Goal: Information Seeking & Learning: Learn about a topic

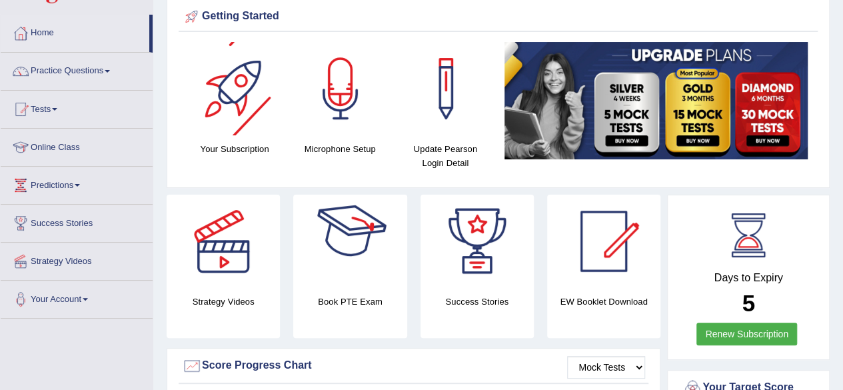
scroll to position [51, 0]
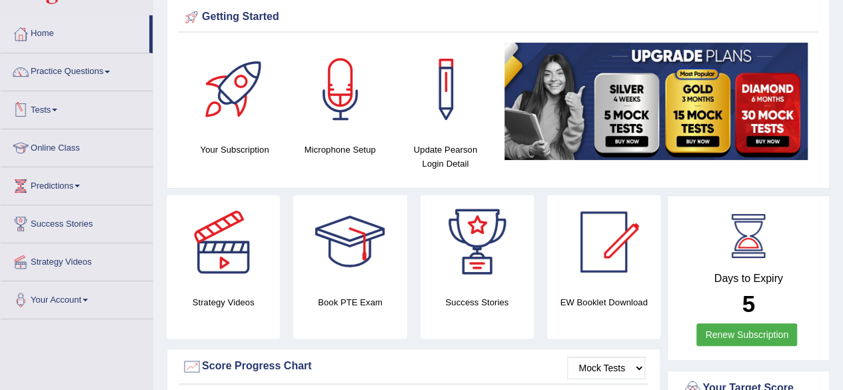
click at [63, 101] on link "Tests" at bounding box center [77, 107] width 152 height 33
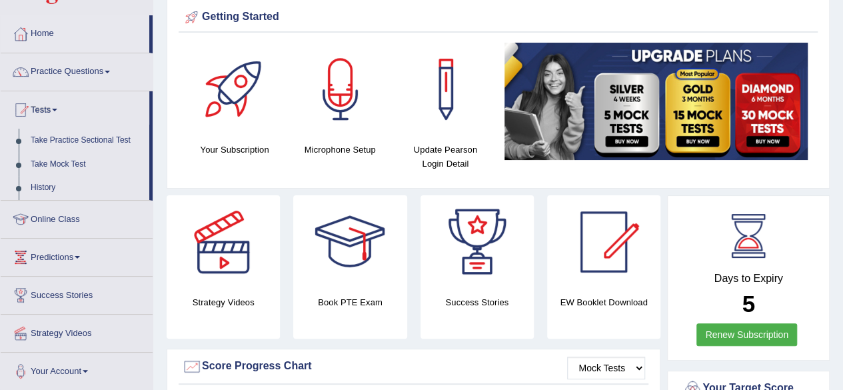
click at [49, 184] on link "History" at bounding box center [87, 188] width 125 height 24
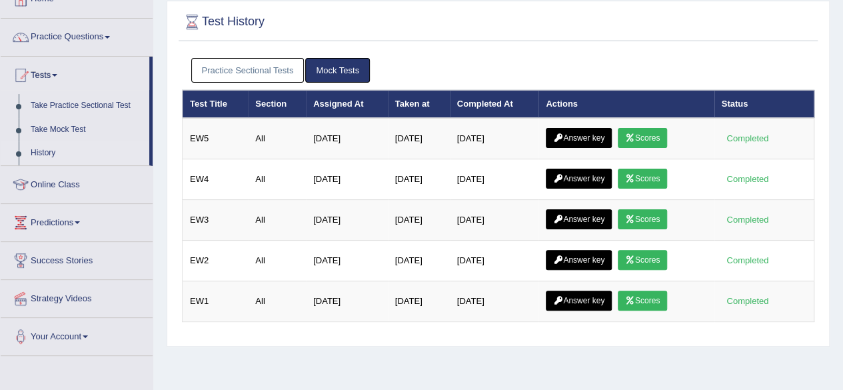
scroll to position [88, 0]
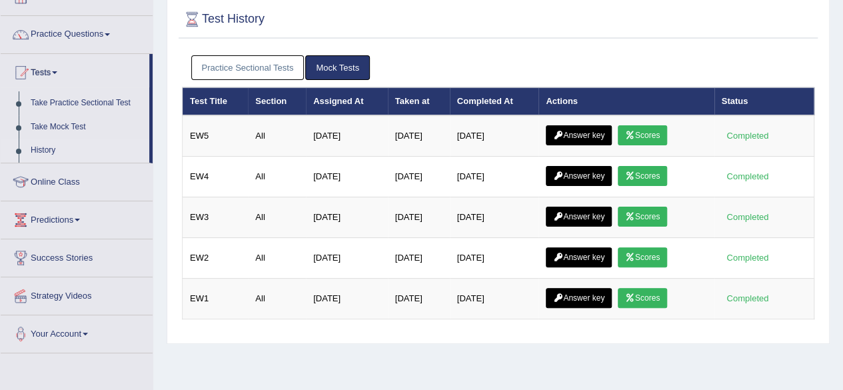
click at [645, 131] on link "Scores" at bounding box center [642, 135] width 49 height 20
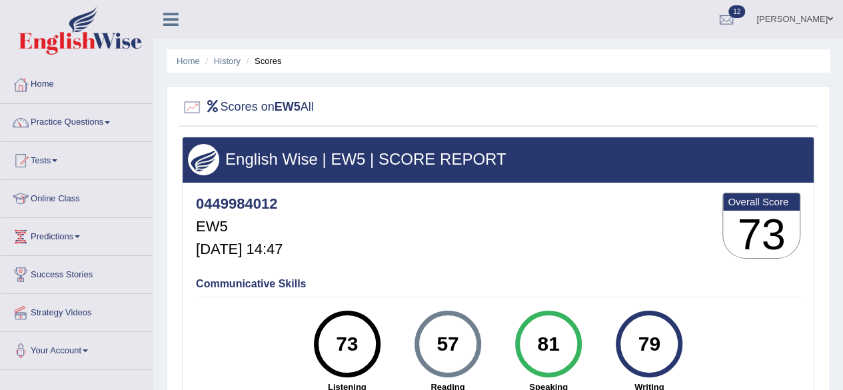
click at [232, 62] on link "History" at bounding box center [227, 61] width 27 height 10
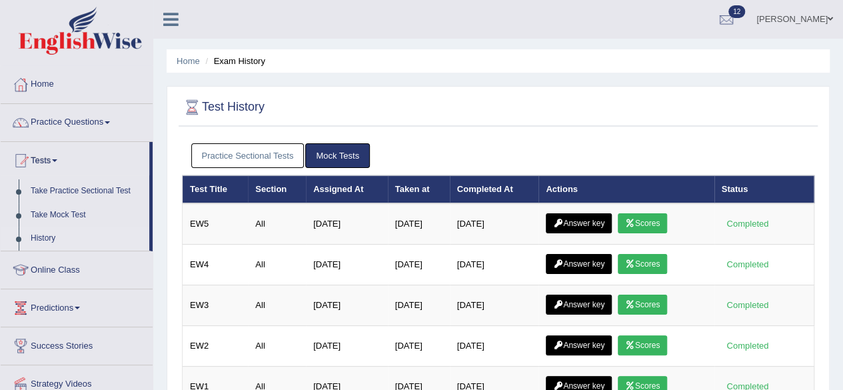
click at [596, 224] on link "Answer key" at bounding box center [579, 223] width 66 height 20
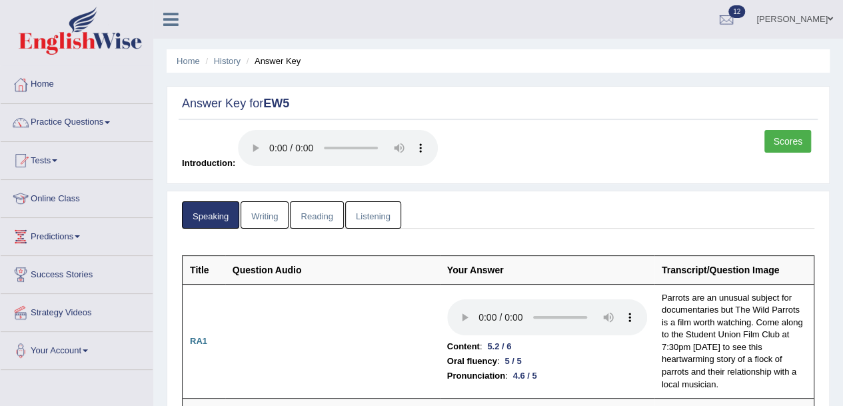
click at [265, 213] on link "Writing" at bounding box center [265, 214] width 48 height 27
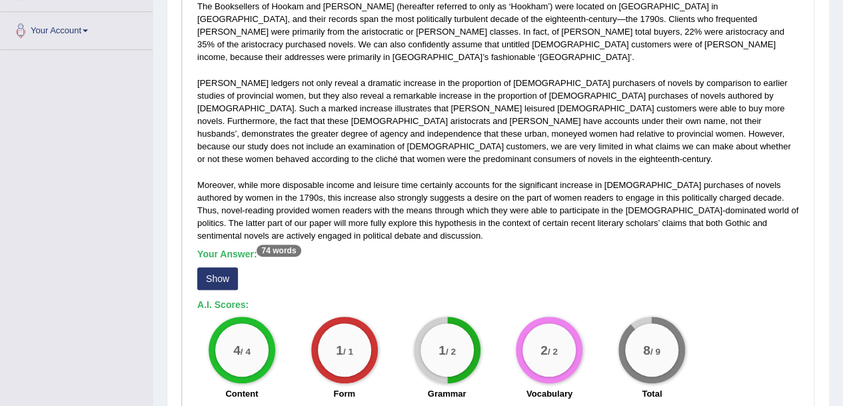
scroll to position [301, 0]
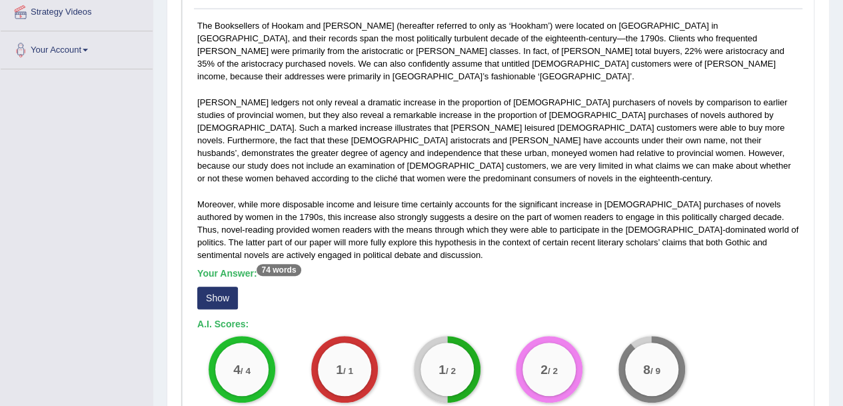
click at [223, 287] on button "Show" at bounding box center [217, 298] width 41 height 23
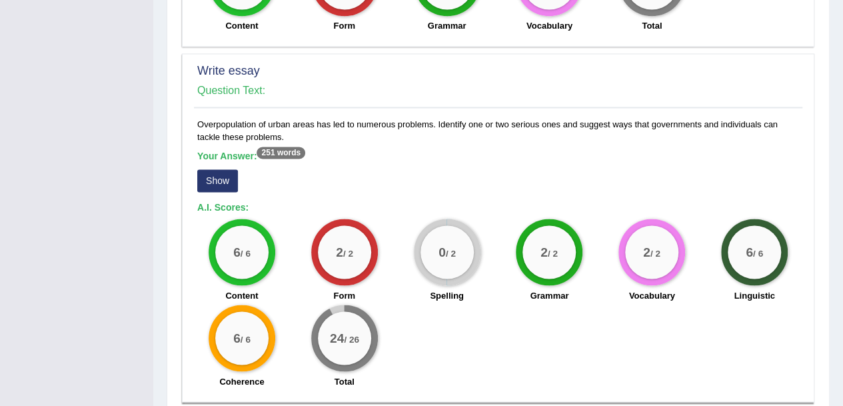
scroll to position [1059, 0]
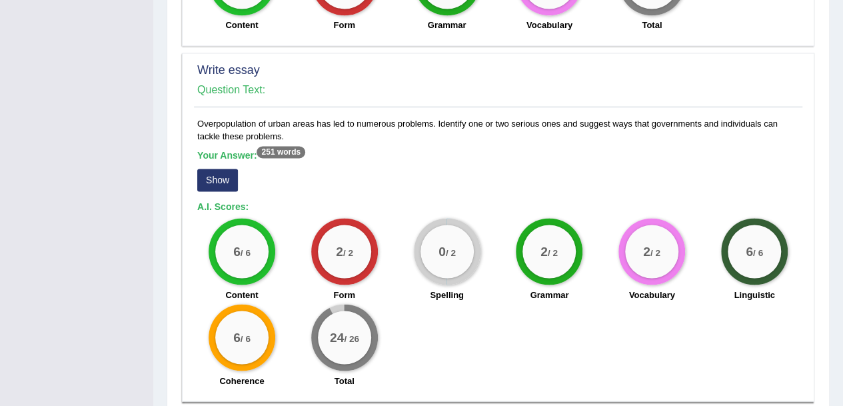
click at [220, 169] on button "Show" at bounding box center [217, 180] width 41 height 23
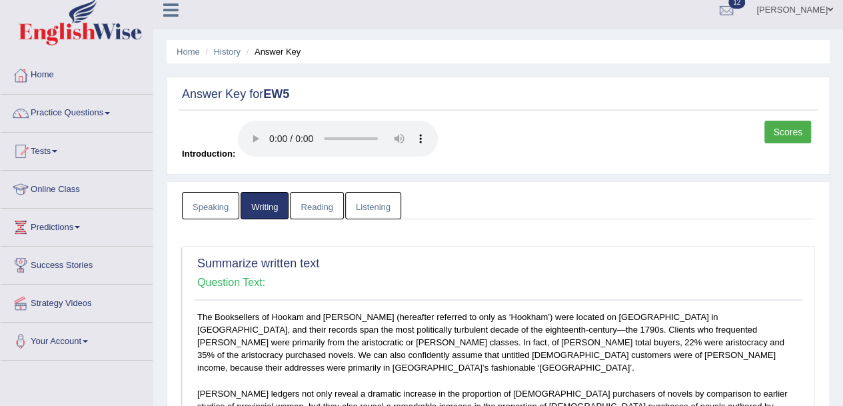
scroll to position [0, 0]
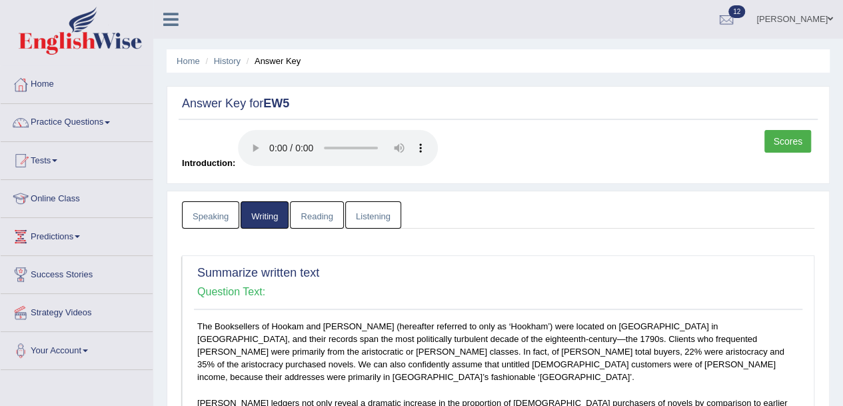
click at [323, 209] on link "Reading" at bounding box center [316, 214] width 53 height 27
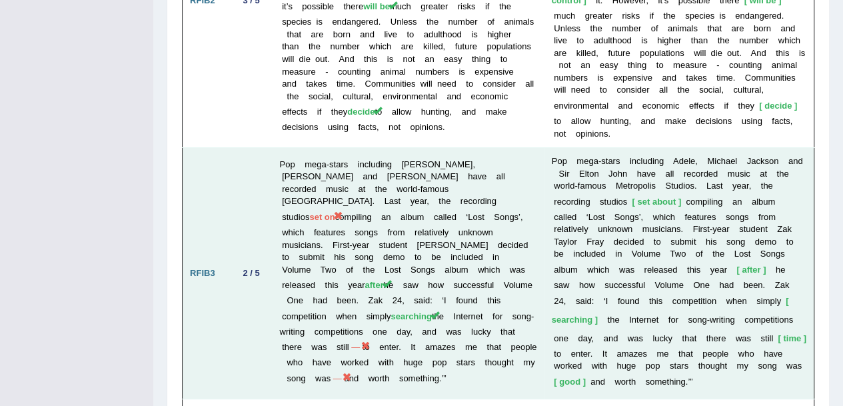
scroll to position [2423, 0]
click at [363, 341] on span "—" at bounding box center [355, 346] width 13 height 10
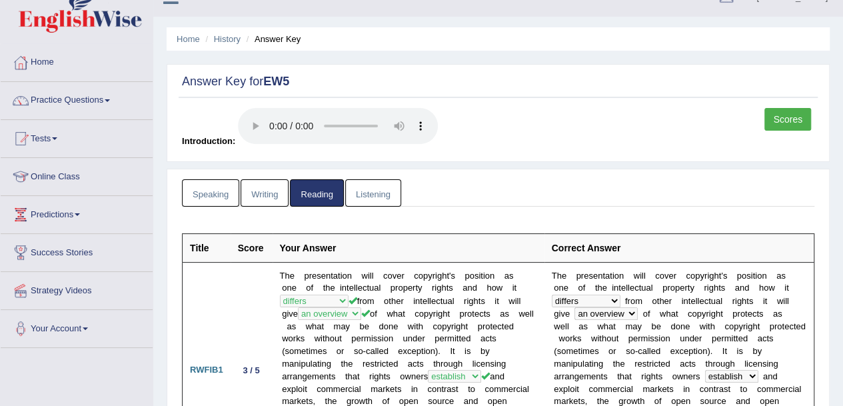
scroll to position [19, 0]
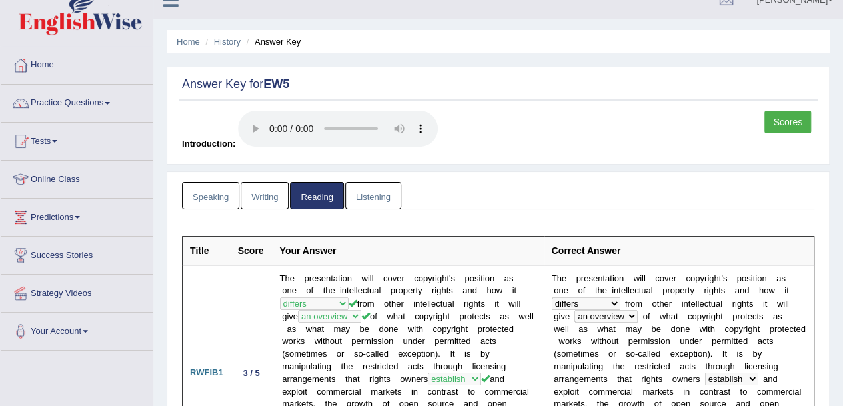
click at [381, 190] on link "Listening" at bounding box center [373, 195] width 56 height 27
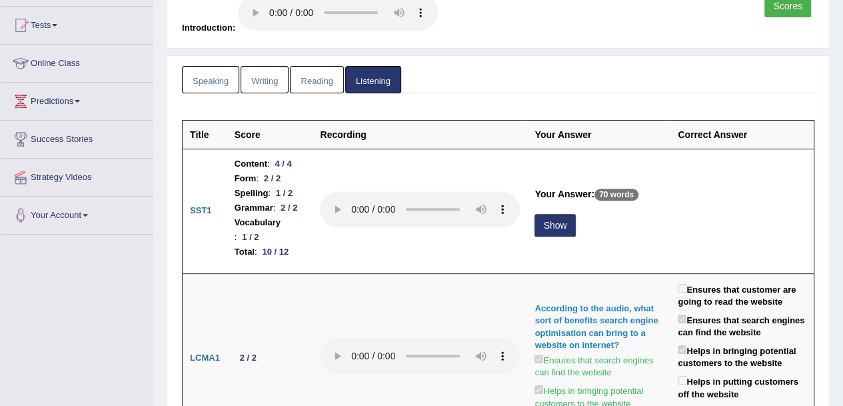
scroll to position [137, 0]
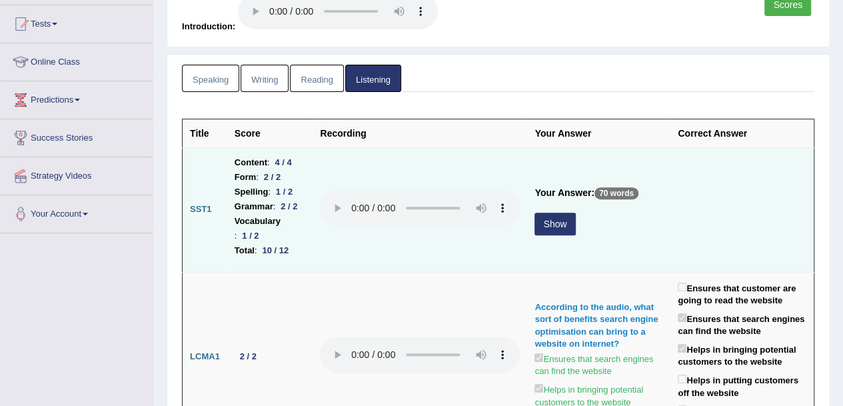
click at [564, 215] on button "Show" at bounding box center [555, 224] width 41 height 23
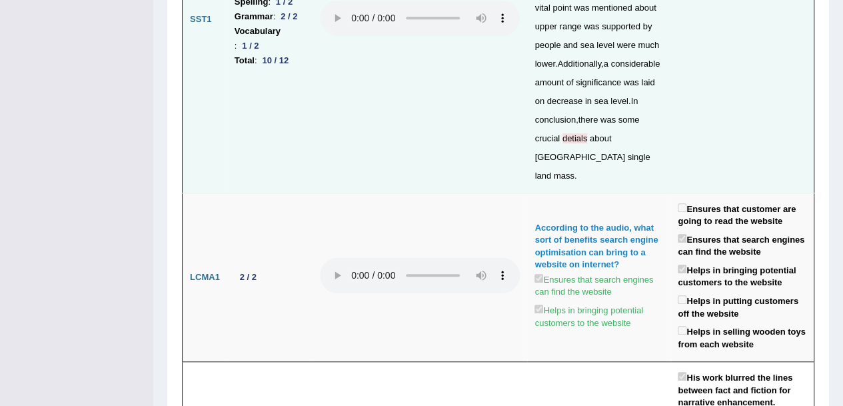
scroll to position [0, 0]
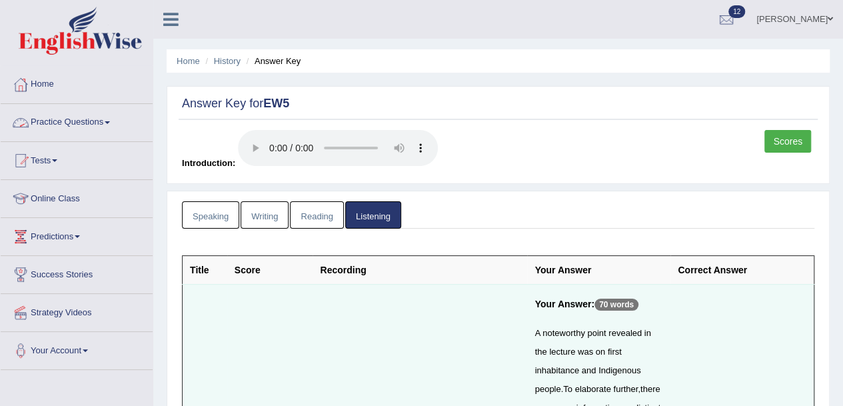
click at [112, 120] on link "Practice Questions" at bounding box center [77, 120] width 152 height 33
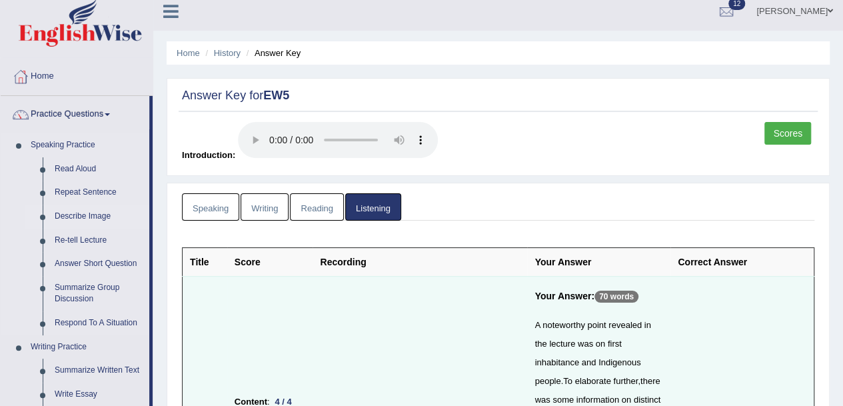
scroll to position [7, 0]
click at [89, 207] on link "Describe Image" at bounding box center [99, 217] width 101 height 24
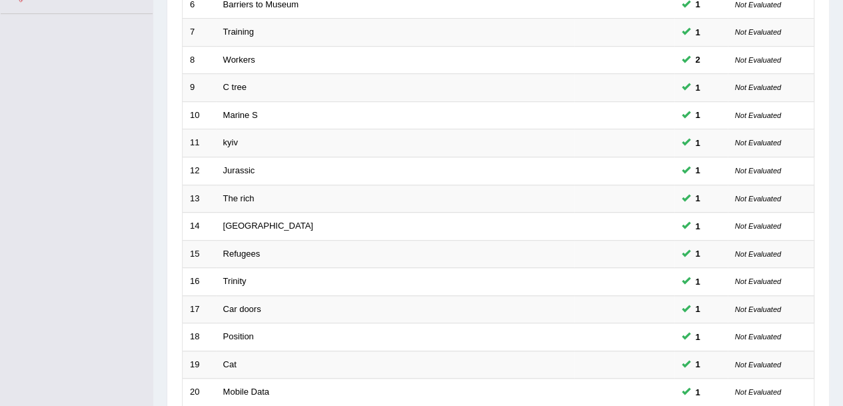
scroll to position [470, 0]
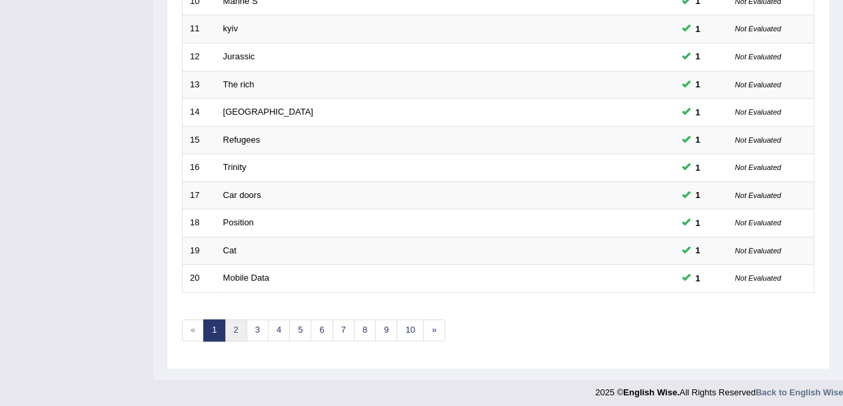
click at [240, 331] on link "2" at bounding box center [236, 330] width 22 height 22
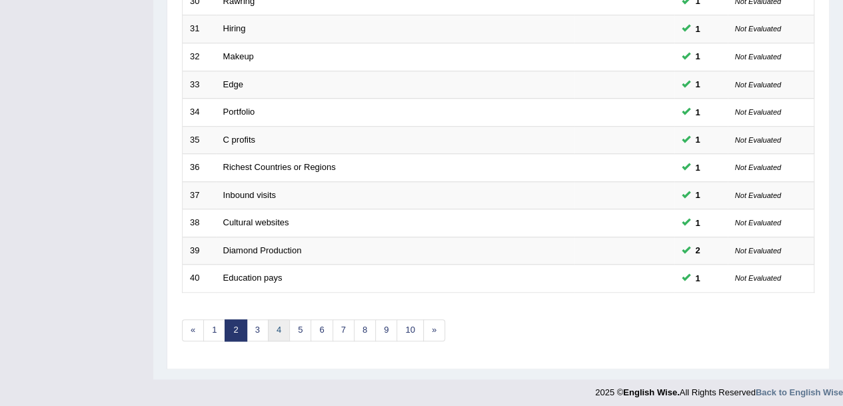
click at [278, 323] on link "4" at bounding box center [279, 330] width 22 height 22
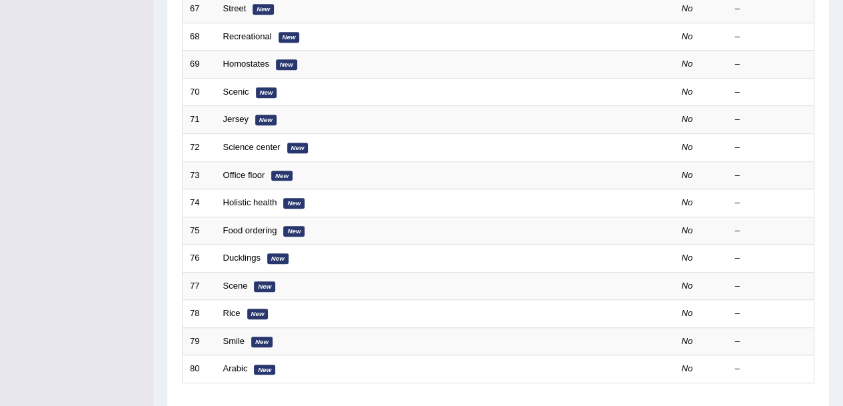
scroll to position [470, 0]
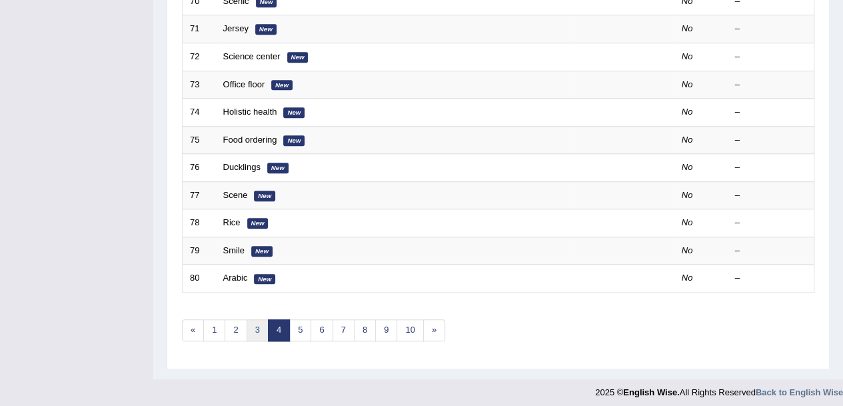
click at [254, 325] on link "3" at bounding box center [258, 330] width 22 height 22
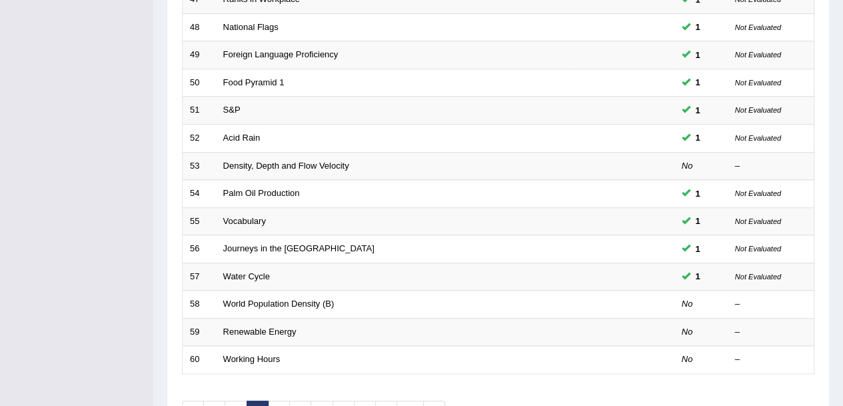
scroll to position [470, 0]
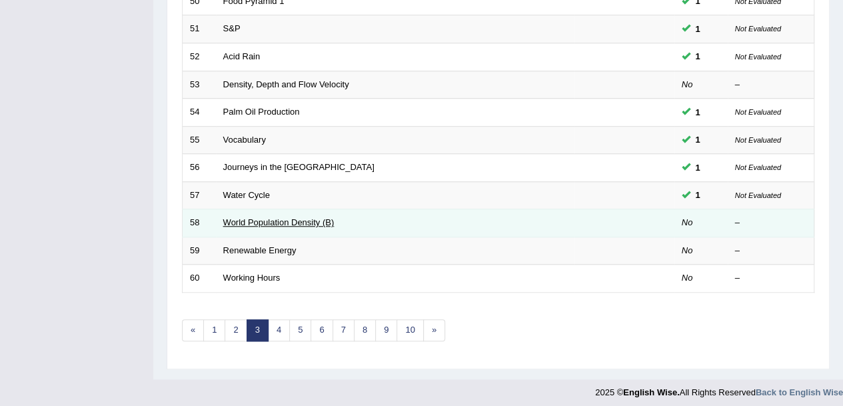
click at [243, 218] on link "World Population Density (B)" at bounding box center [278, 222] width 111 height 10
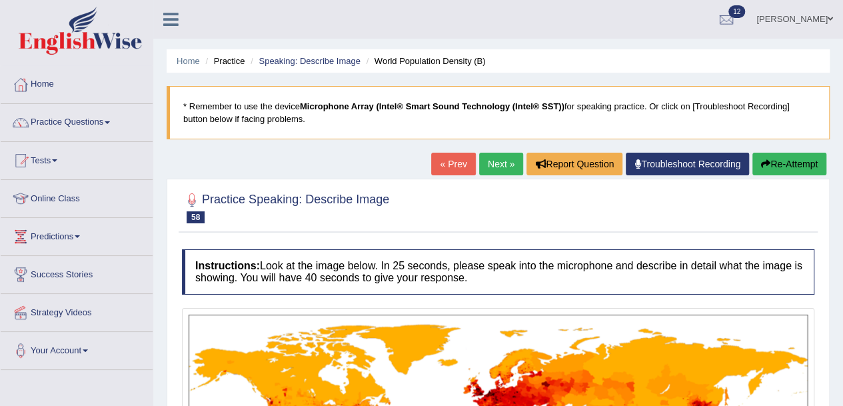
click at [492, 163] on link "Next »" at bounding box center [501, 164] width 44 height 23
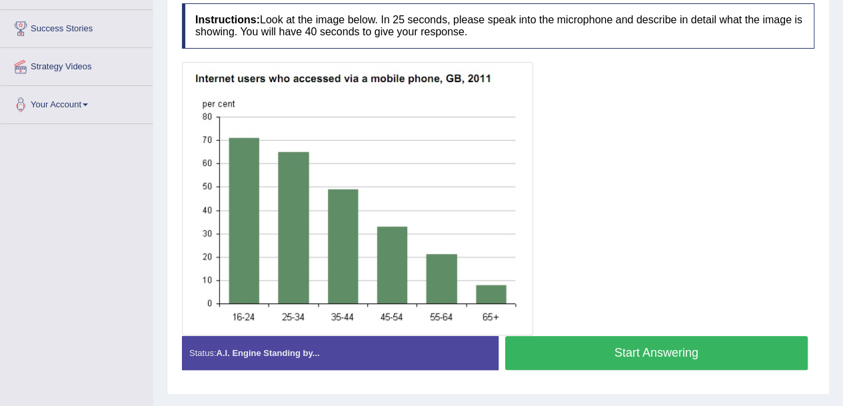
scroll to position [247, 0]
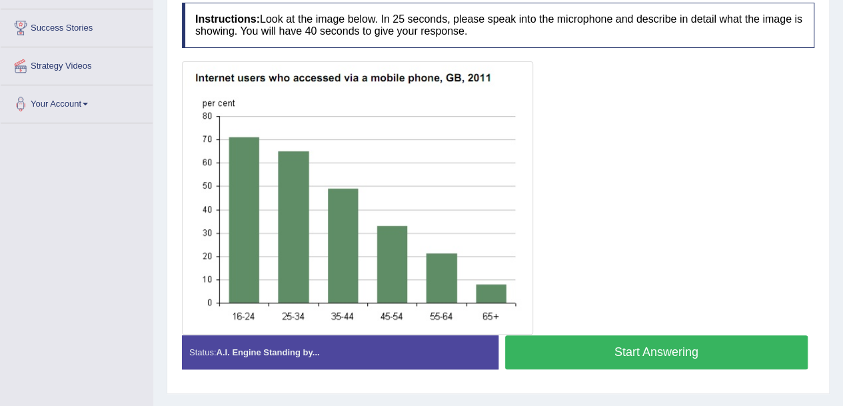
click at [551, 346] on button "Start Answering" at bounding box center [656, 352] width 303 height 34
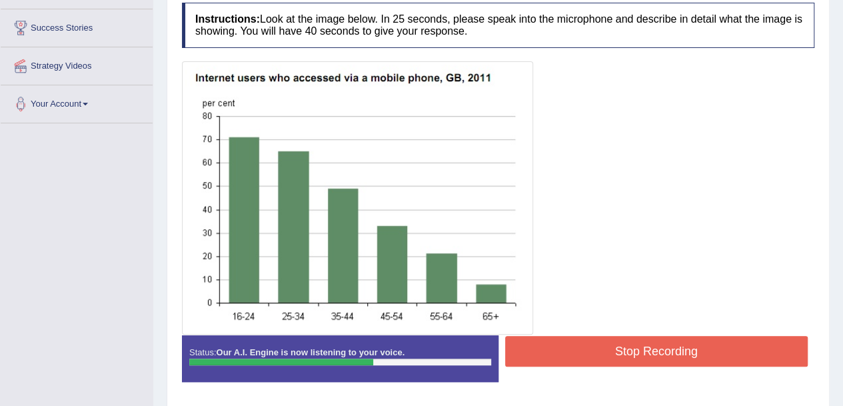
scroll to position [293, 0]
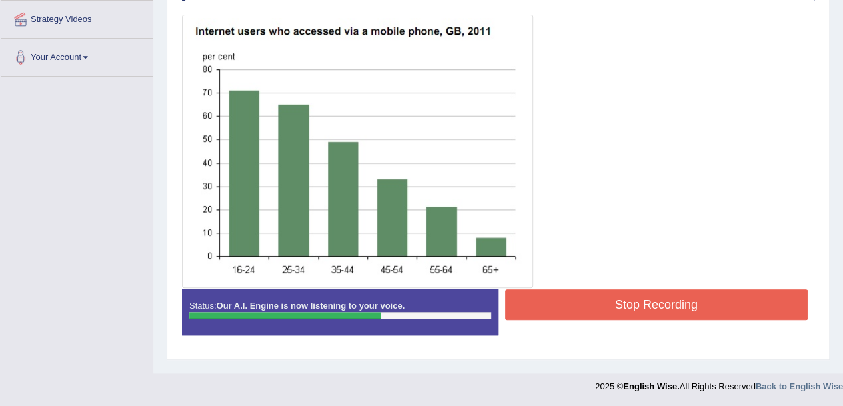
click at [599, 309] on button "Stop Recording" at bounding box center [656, 304] width 303 height 31
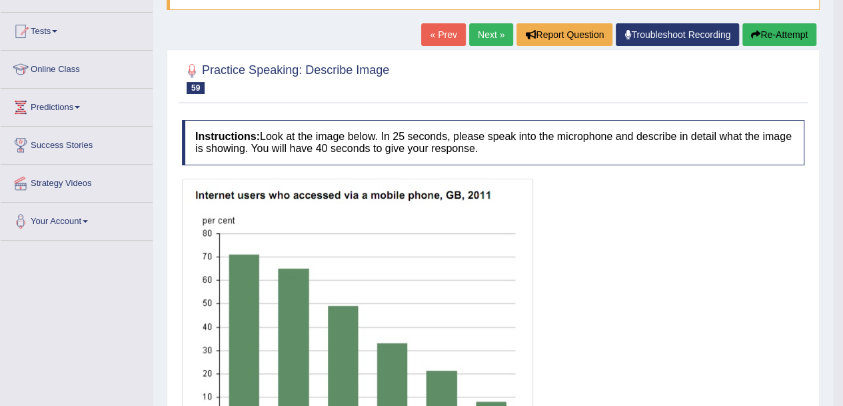
scroll to position [125, 0]
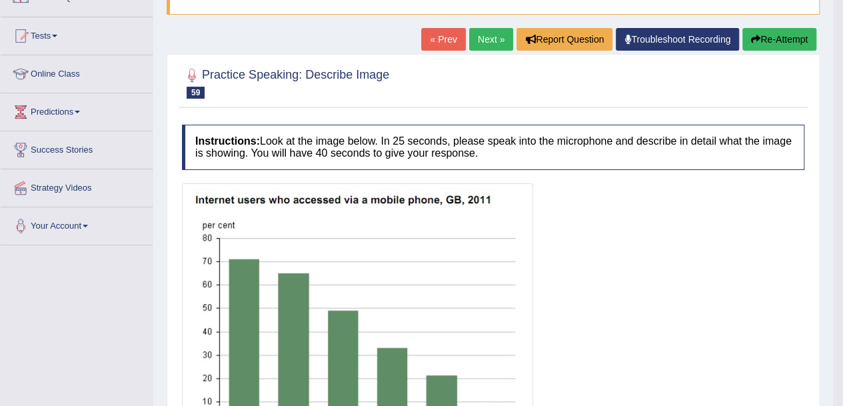
click at [484, 41] on link "Next »" at bounding box center [491, 39] width 44 height 23
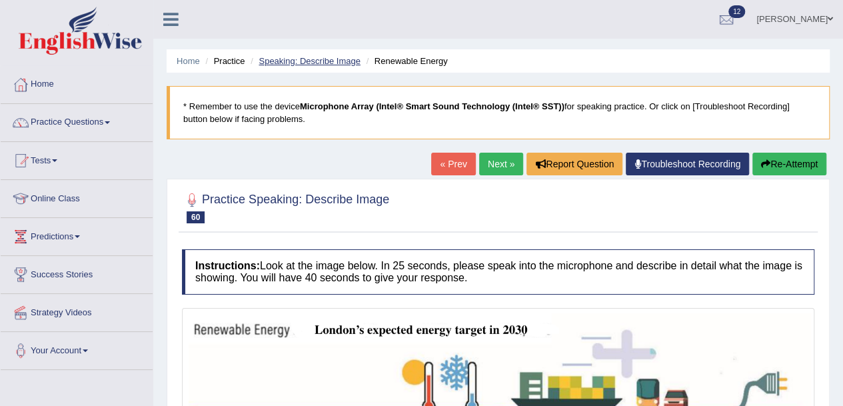
click at [304, 62] on link "Speaking: Describe Image" at bounding box center [309, 61] width 101 height 10
